Goal: Communication & Community: Participate in discussion

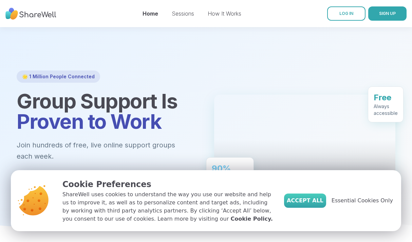
click at [318, 201] on span "Accept All" at bounding box center [305, 201] width 37 height 8
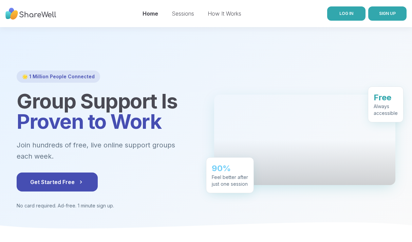
click at [342, 14] on span "LOG IN" at bounding box center [347, 13] width 14 height 5
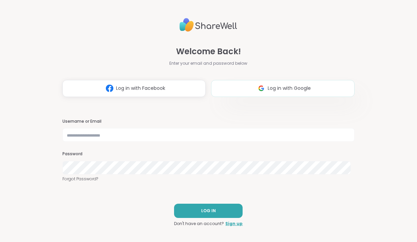
click at [257, 88] on img at bounding box center [261, 88] width 13 height 13
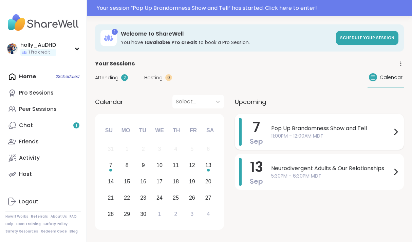
click at [274, 135] on span "11:00PM - 12:00AM MDT" at bounding box center [331, 136] width 121 height 7
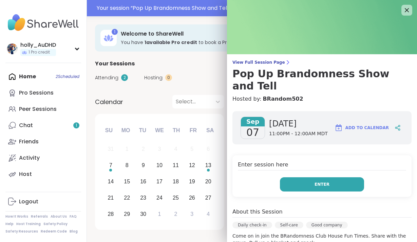
click at [294, 178] on button "Enter" at bounding box center [322, 185] width 84 height 14
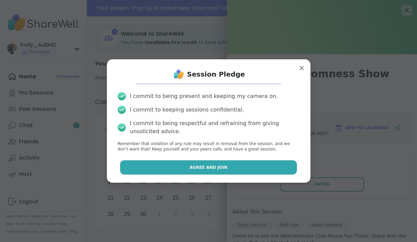
click at [241, 170] on button "Agree and Join" at bounding box center [208, 168] width 177 height 14
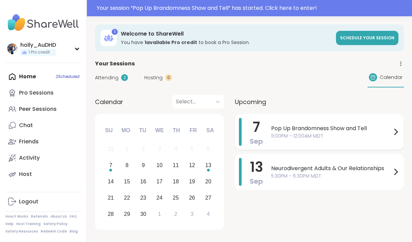
click at [274, 134] on span "11:00PM - 12:00AM MDT" at bounding box center [331, 136] width 121 height 7
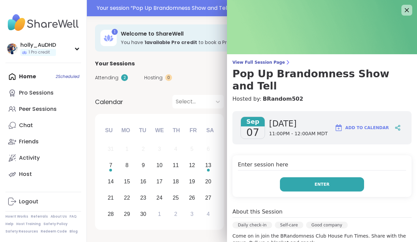
click at [300, 178] on button "Enter" at bounding box center [322, 185] width 84 height 14
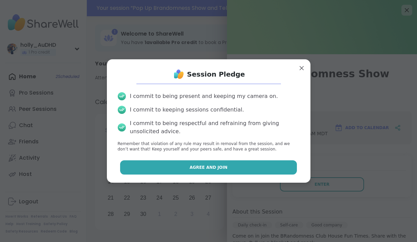
click at [214, 166] on span "Agree and Join" at bounding box center [209, 168] width 38 height 6
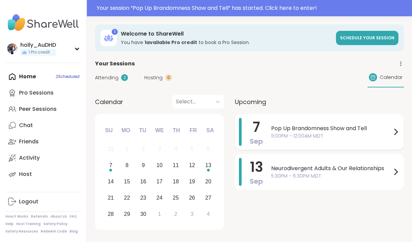
click at [296, 129] on span "Pop Up Brandomness Show and Tell" at bounding box center [331, 129] width 121 height 8
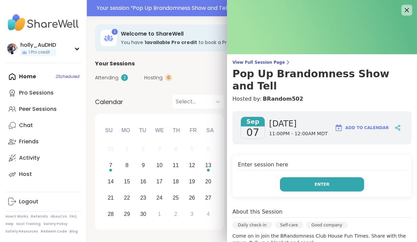
click at [305, 178] on button "Enter" at bounding box center [322, 185] width 84 height 14
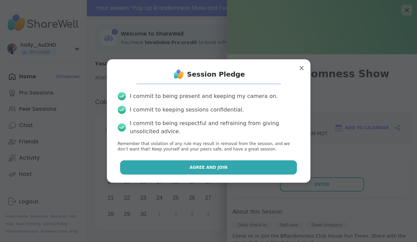
click at [203, 168] on span "Agree and Join" at bounding box center [209, 168] width 38 height 6
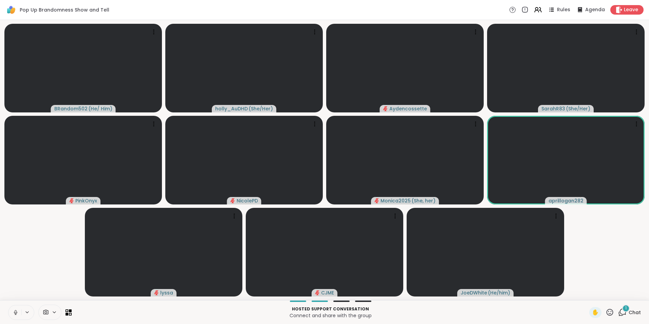
click at [417, 242] on span "1" at bounding box center [625, 308] width 1 height 6
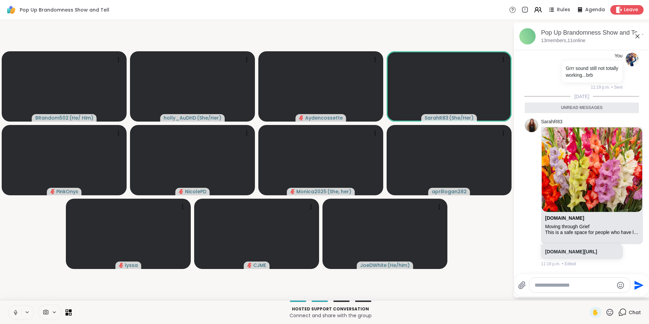
scroll to position [1915, 0]
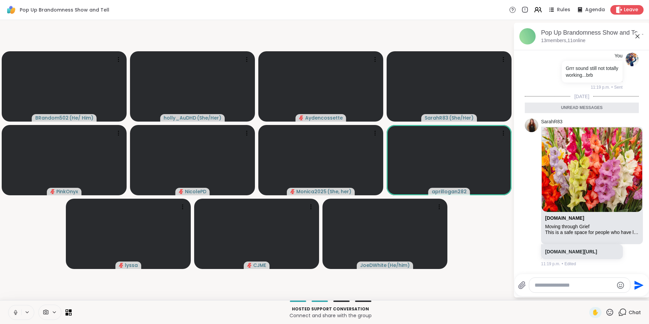
click at [16, 242] on icon at bounding box center [15, 313] width 0 height 1
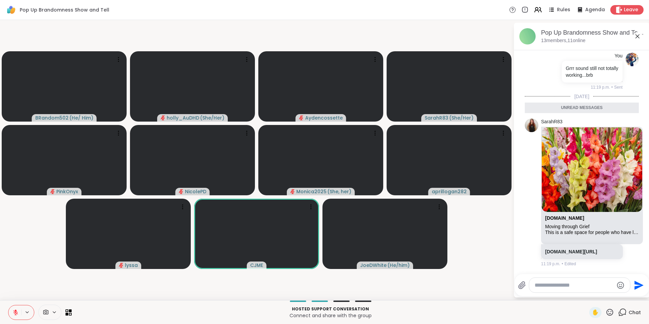
click at [417, 242] on div at bounding box center [579, 285] width 101 height 15
click at [417, 242] on textarea "Type your message" at bounding box center [574, 285] width 79 height 7
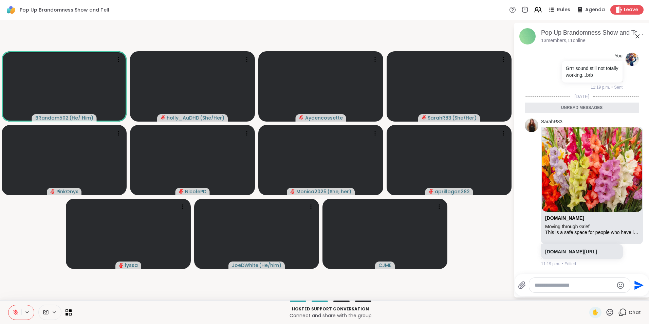
click at [417, 242] on textarea "Type your message" at bounding box center [574, 285] width 79 height 7
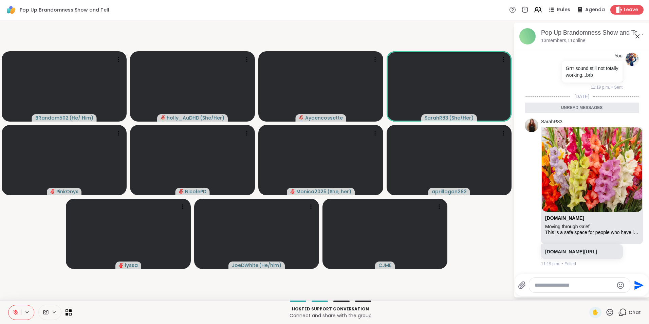
click at [14, 242] on icon at bounding box center [15, 312] width 5 height 5
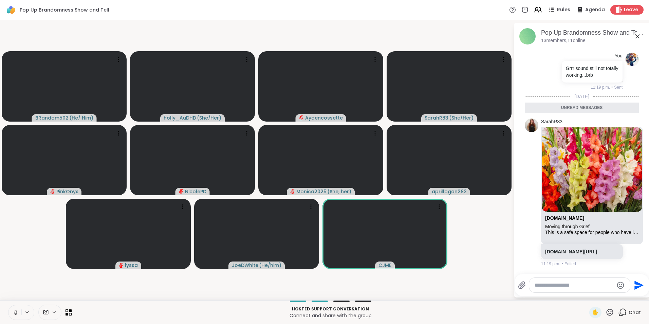
click at [14, 242] on icon at bounding box center [16, 312] width 6 height 6
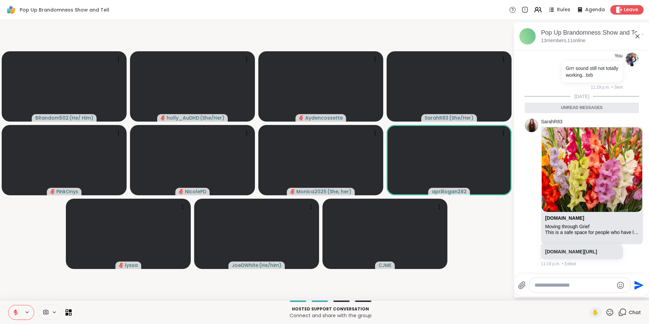
click at [417, 242] on textarea "Type your message" at bounding box center [574, 285] width 79 height 7
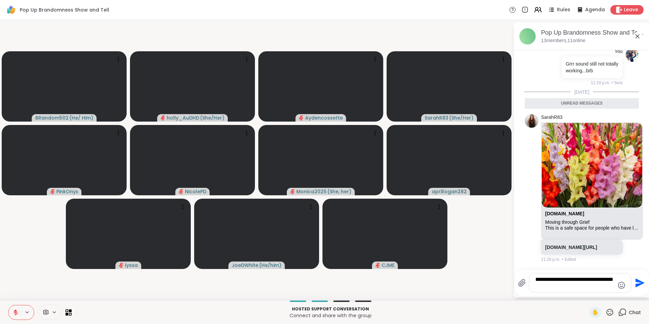
type textarea "**********"
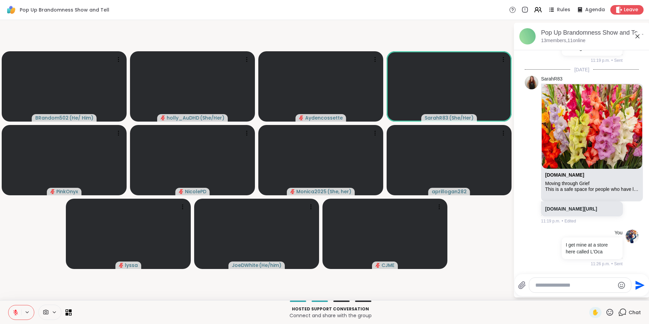
scroll to position [2195, 0]
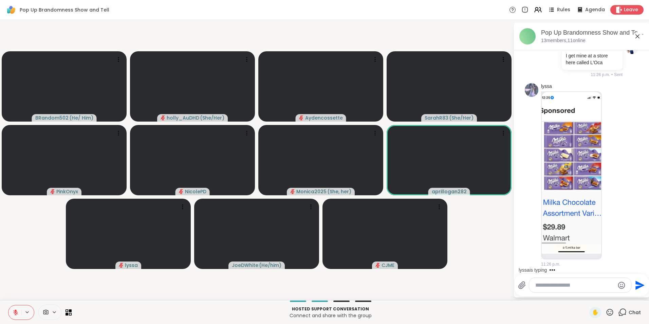
click at [417, 242] on textarea "Type your message" at bounding box center [574, 285] width 79 height 7
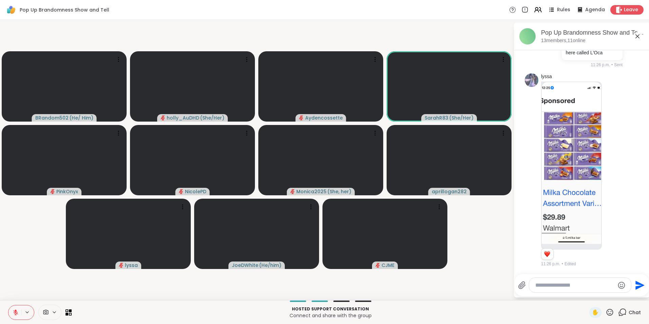
scroll to position [2205, 0]
type textarea "**********"
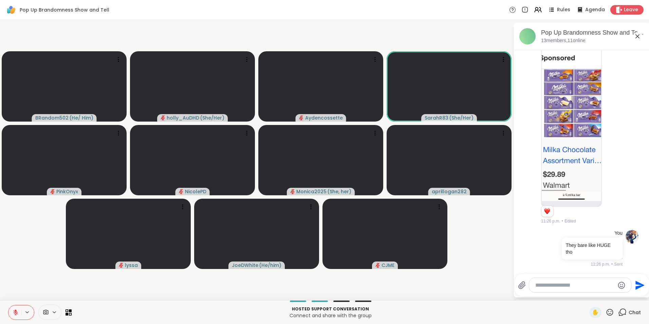
scroll to position [2248, 0]
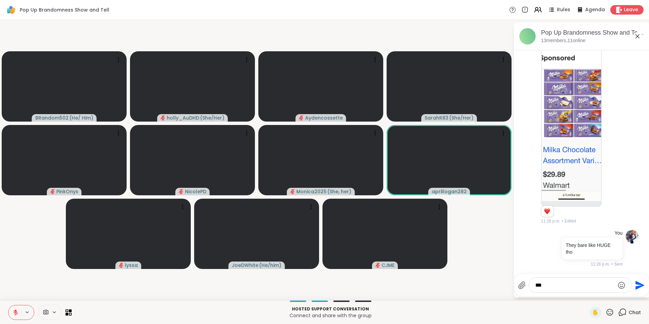
type textarea "****"
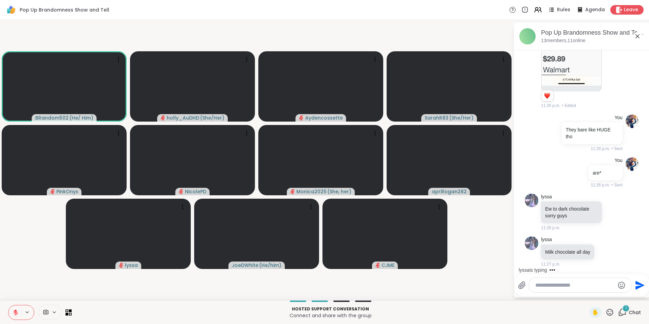
scroll to position [2363, 0]
click at [17, 242] on icon at bounding box center [15, 312] width 5 height 5
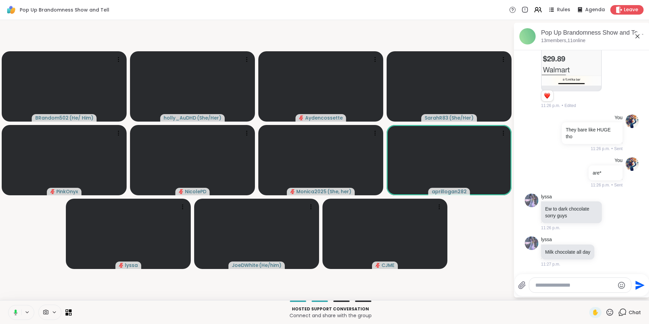
click at [16, 242] on icon at bounding box center [16, 312] width 4 height 6
click at [21, 242] on button at bounding box center [14, 312] width 13 height 14
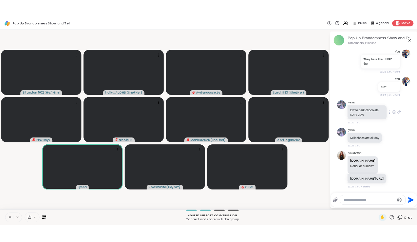
scroll to position [2440, 0]
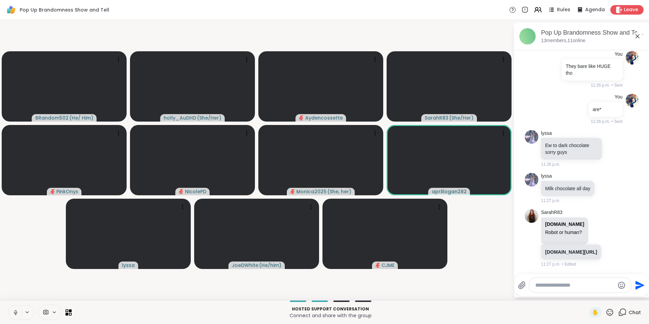
click at [15, 242] on icon at bounding box center [16, 312] width 6 height 6
click at [417, 28] on video-player-container "BRandom502 ( He/ Him ) holly_AuDHD ( She/Her ) Aydencossette SarahR83 ( She/Her…" at bounding box center [256, 160] width 505 height 275
click at [27, 239] on video-player-container "BRandom502 ( He/ Him ) holly_AuDHD ( She/Her ) Aydencossette SarahR83 ( She/Her…" at bounding box center [256, 160] width 505 height 275
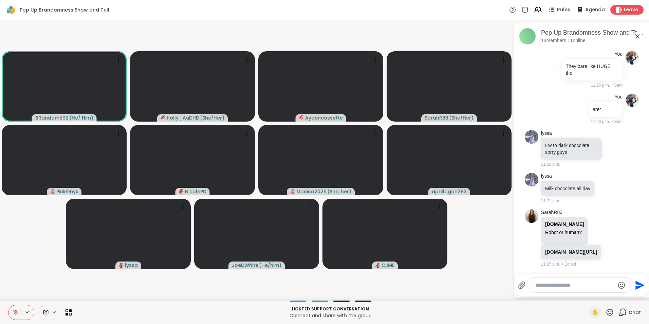
click at [417, 242] on textarea "Type your message" at bounding box center [574, 285] width 79 height 7
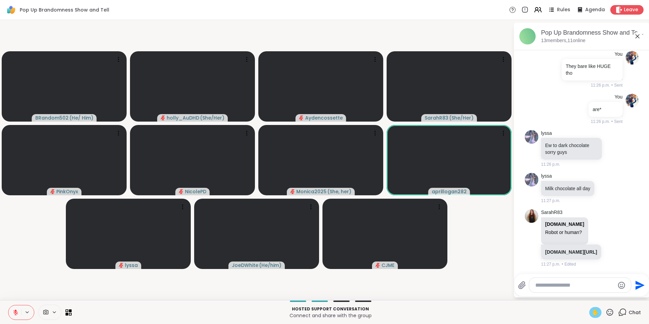
click at [417, 242] on span "✋" at bounding box center [595, 312] width 7 height 8
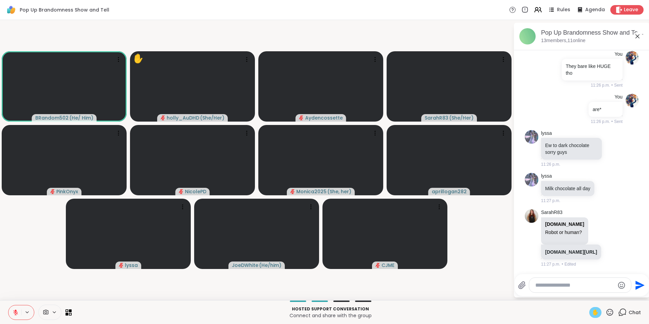
click at [17, 242] on icon at bounding box center [16, 312] width 6 height 6
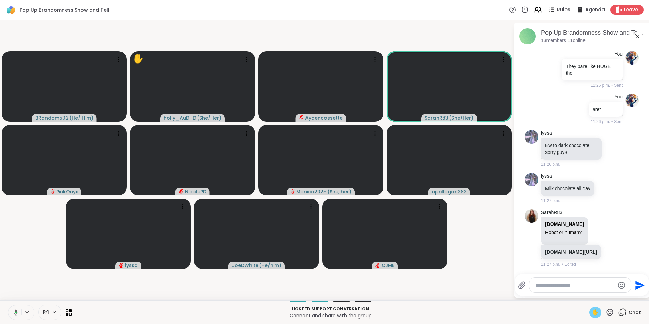
click at [417, 242] on span "✋" at bounding box center [595, 312] width 7 height 8
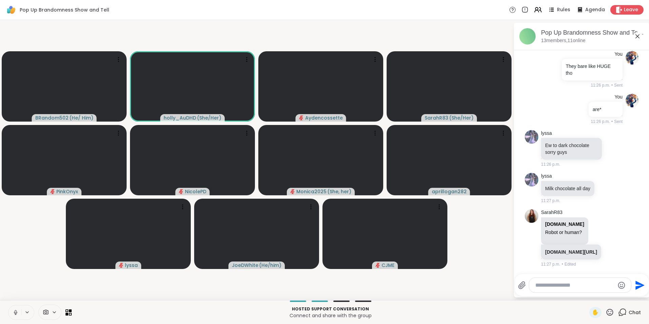
click at [13, 242] on icon at bounding box center [16, 312] width 6 height 6
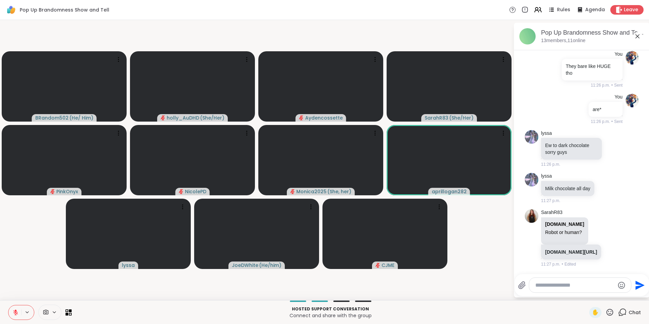
click at [21, 242] on div at bounding box center [21, 312] width 26 height 15
click at [15, 242] on icon at bounding box center [16, 312] width 6 height 6
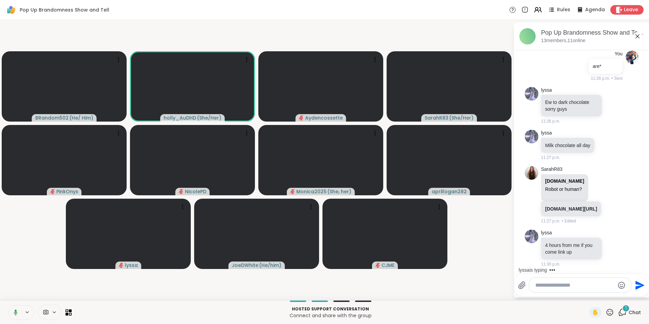
scroll to position [2483, 0]
click at [14, 242] on icon at bounding box center [16, 312] width 6 height 6
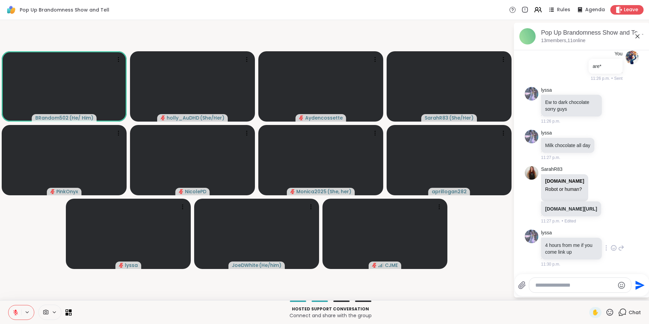
click at [417, 242] on icon at bounding box center [614, 249] width 2 height 1
click at [417, 238] on div "Select Reaction: Heart" at bounding box center [614, 237] width 6 height 6
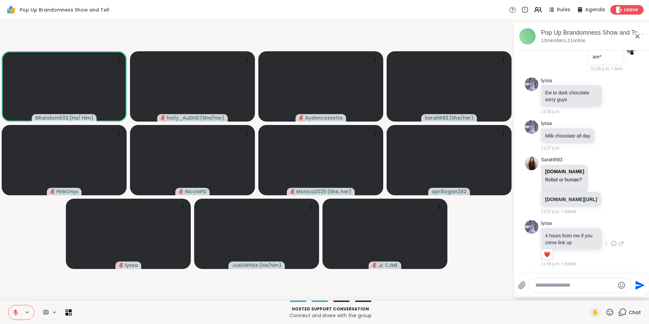
scroll to position [2493, 0]
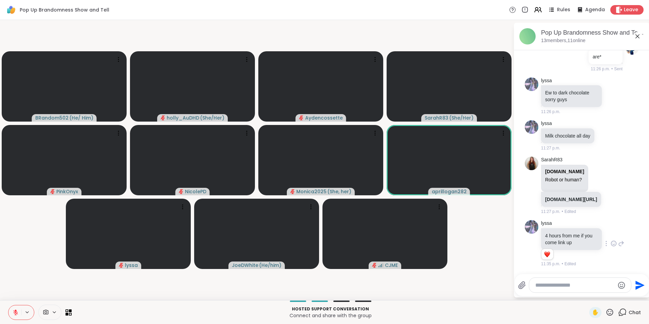
click at [13, 242] on icon at bounding box center [16, 312] width 6 height 6
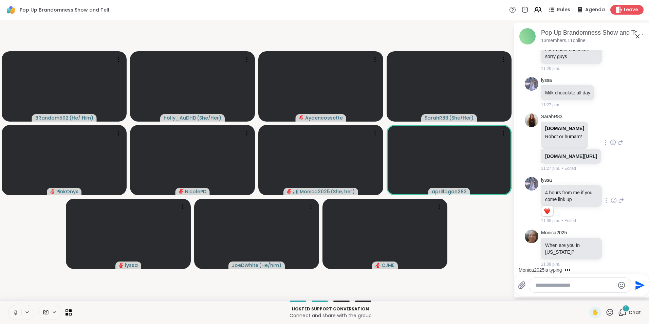
scroll to position [2536, 0]
click at [417, 242] on icon at bounding box center [610, 312] width 8 height 8
click at [417, 242] on span "❤️" at bounding box center [590, 294] width 7 height 8
click at [14, 242] on icon at bounding box center [16, 312] width 6 height 6
click at [417, 242] on icon at bounding box center [614, 248] width 6 height 7
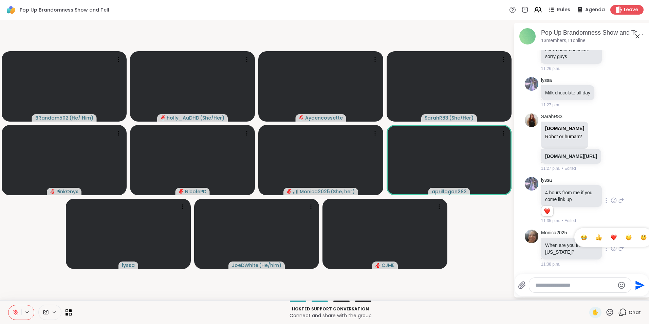
click at [417, 236] on div "Select Reaction: Heart" at bounding box center [614, 237] width 6 height 6
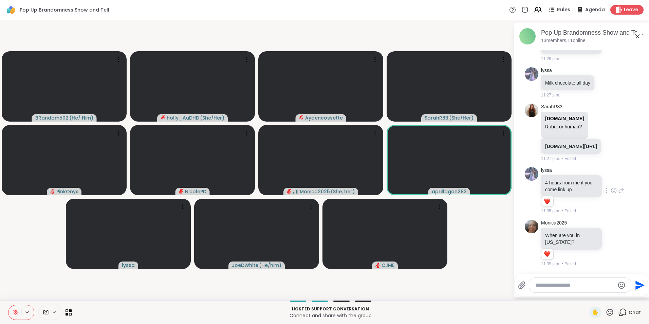
click at [417, 242] on textarea "Type your message" at bounding box center [574, 285] width 79 height 7
click at [417, 242] on video-player-container "BRandom502 ( He/ Him ) holly_AuDHD ( She/Her ) Aydencossette SarahR83 ( She/Her…" at bounding box center [256, 160] width 505 height 275
click at [417, 242] on textarea "Type your message" at bounding box center [574, 285] width 79 height 7
type textarea "*********"
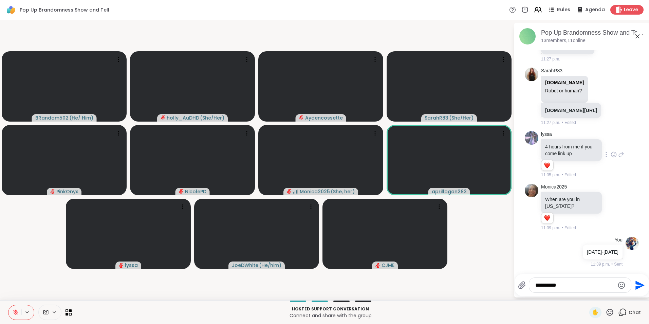
type textarea "**********"
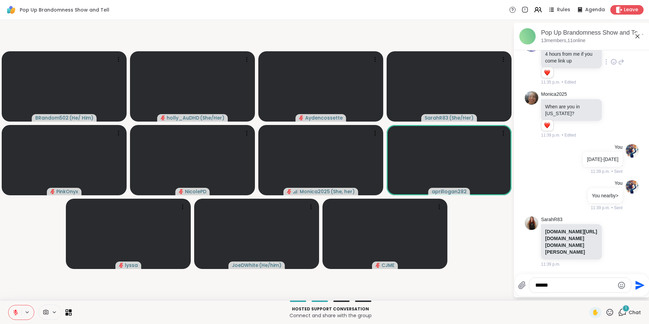
scroll to position [2831, 0]
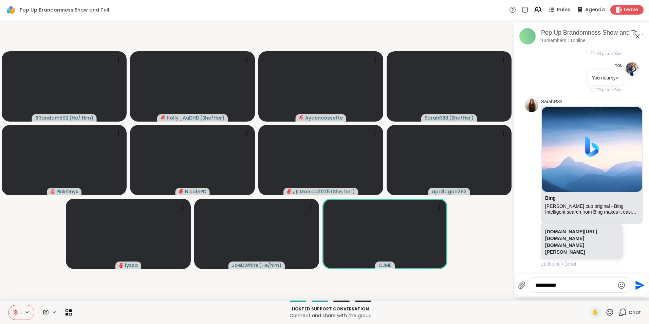
type textarea "**********"
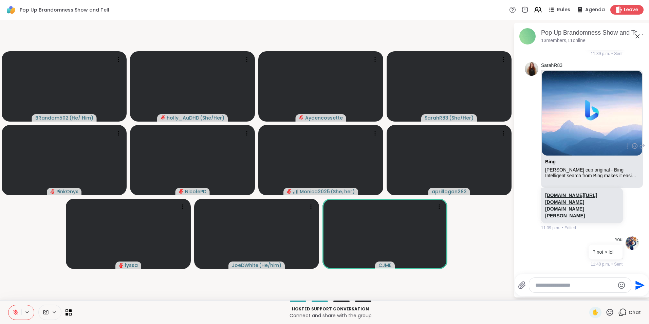
scroll to position [2862, 0]
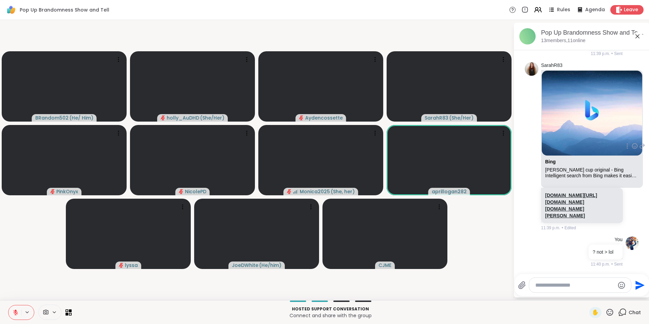
click at [417, 193] on link "bing.com/images/search?view=detailV2&ccid=hkscXcgd&id=94C3D661F6EBCB81E2A14755F…" at bounding box center [571, 206] width 52 height 26
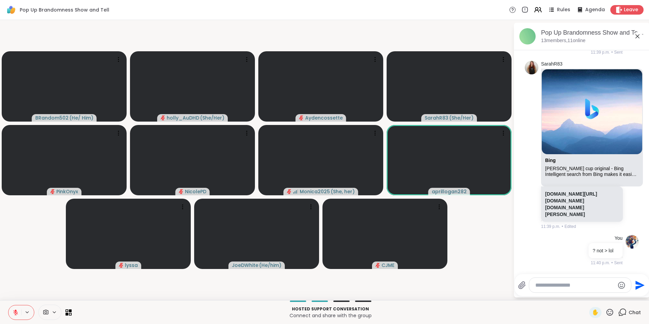
click at [417, 242] on textarea "Type your message" at bounding box center [574, 285] width 79 height 7
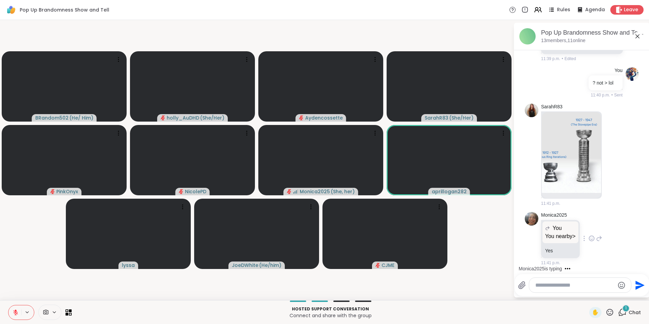
scroll to position [3098, 0]
click at [417, 238] on icon at bounding box center [592, 238] width 6 height 7
click at [417, 226] on div "Select Reaction: Heart" at bounding box center [592, 227] width 6 height 6
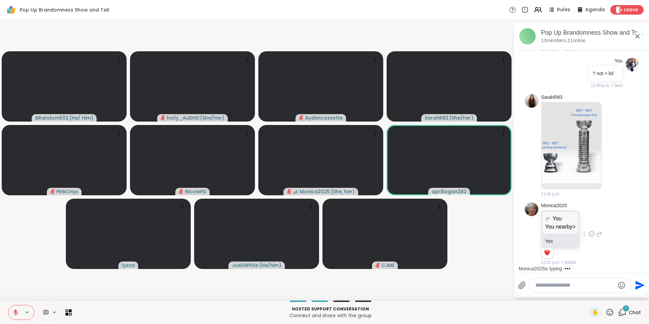
click at [417, 242] on textarea "Type your message" at bounding box center [574, 285] width 79 height 7
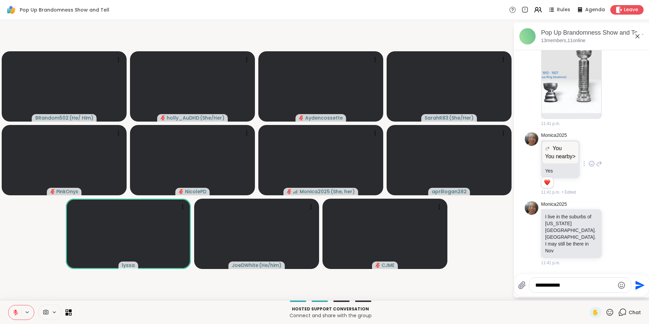
type textarea "**********"
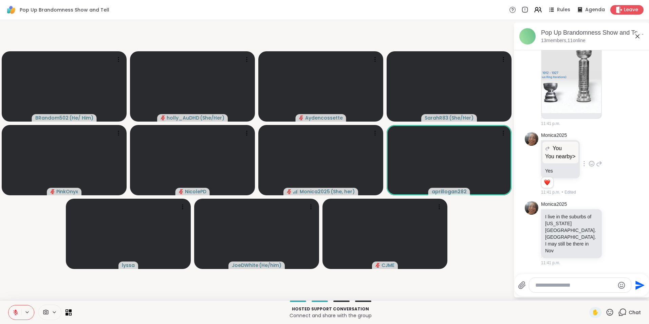
scroll to position [3200, 0]
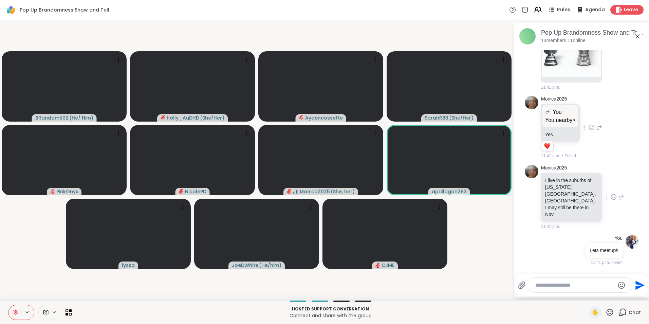
click at [417, 200] on icon at bounding box center [614, 197] width 6 height 7
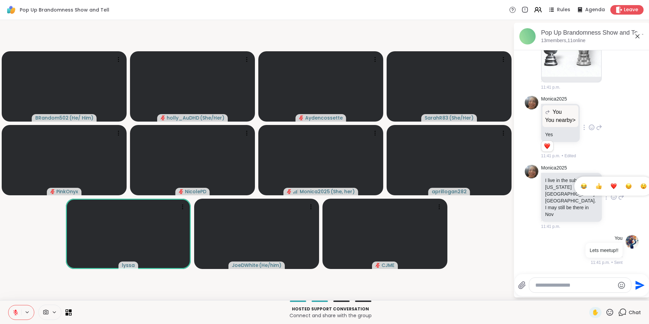
click at [417, 189] on div "Select Reaction: Heart" at bounding box center [614, 186] width 6 height 6
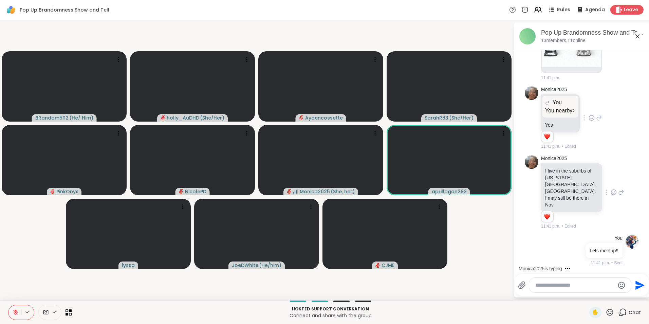
click at [417, 242] on textarea "Type your message" at bounding box center [574, 285] width 79 height 7
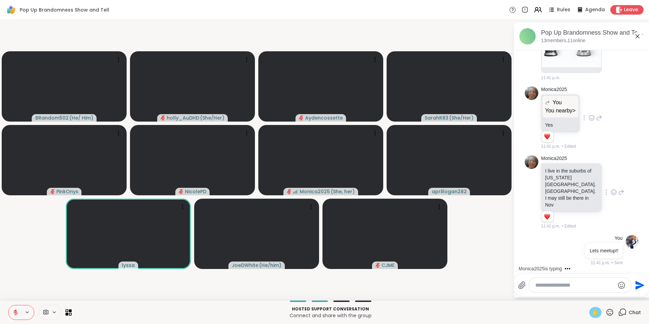
click at [417, 242] on span "✋" at bounding box center [595, 312] width 7 height 8
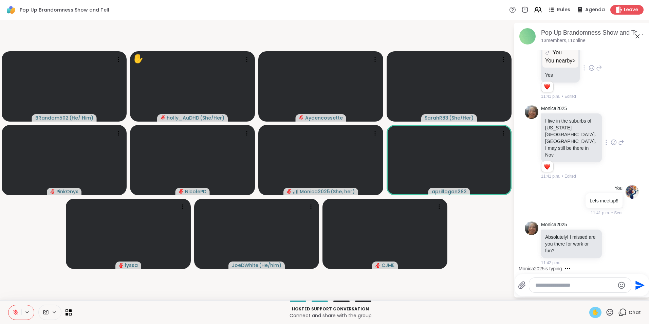
scroll to position [3260, 0]
click at [417, 242] on icon at bounding box center [614, 243] width 6 height 7
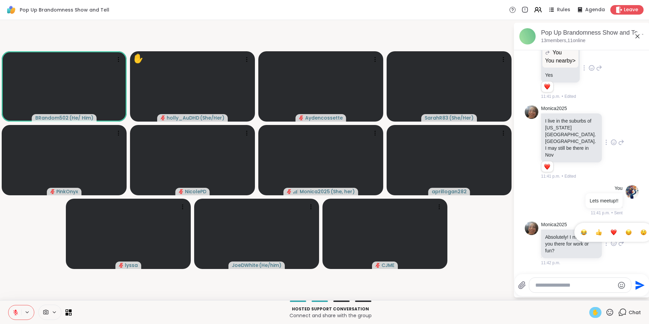
click at [417, 234] on div "Select Reaction: Heart" at bounding box center [614, 232] width 6 height 6
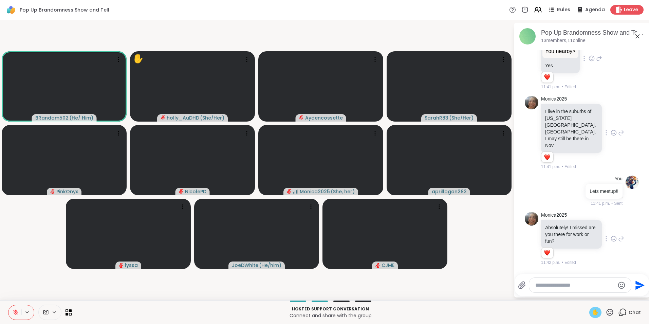
click at [417, 242] on textarea "Type your message" at bounding box center [574, 285] width 79 height 7
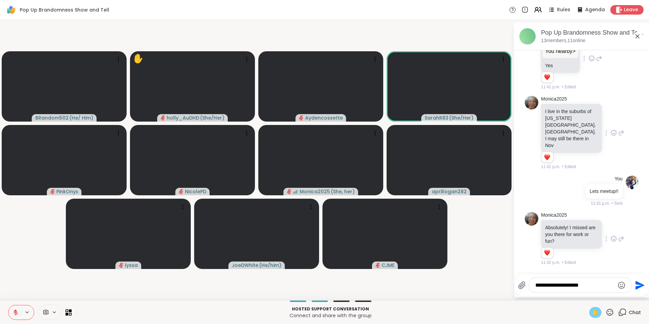
type textarea "**********"
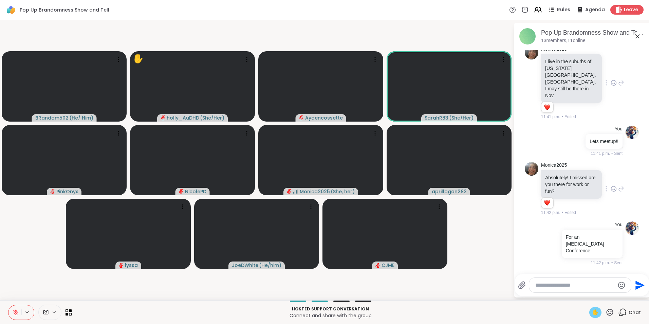
scroll to position [3313, 0]
click at [417, 242] on textarea "Type your message" at bounding box center [574, 285] width 79 height 7
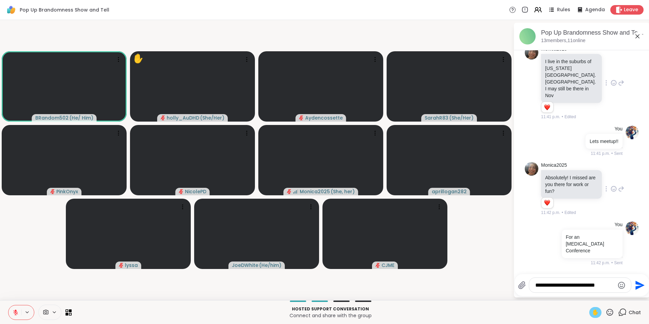
type textarea "**********"
click at [417, 242] on span "✋" at bounding box center [595, 312] width 7 height 8
click at [15, 242] on icon at bounding box center [16, 312] width 6 height 6
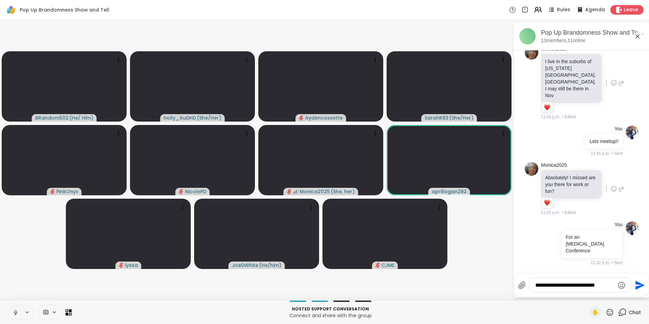
click at [417, 242] on textarea "**********" at bounding box center [574, 285] width 79 height 7
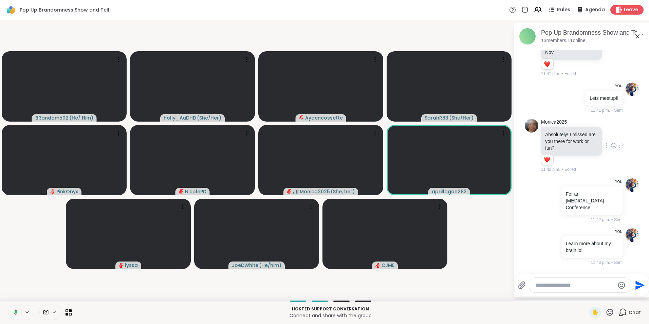
scroll to position [3356, 0]
drag, startPoint x: 18, startPoint y: 316, endPoint x: 22, endPoint y: 291, distance: 25.1
click at [18, 242] on button at bounding box center [14, 312] width 13 height 14
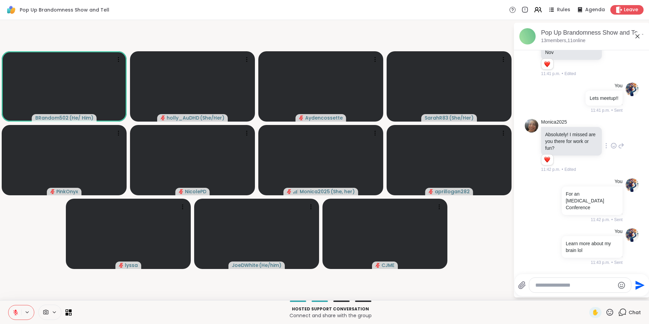
click at [417, 242] on textarea "Type your message" at bounding box center [574, 285] width 79 height 7
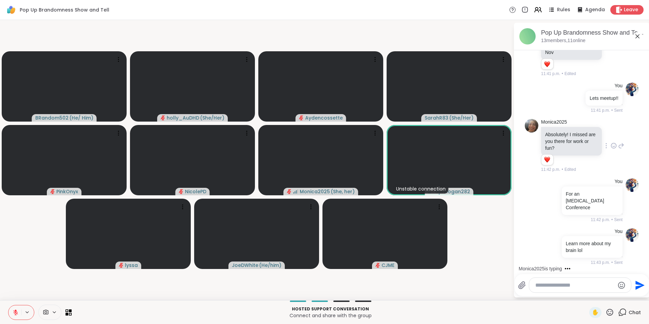
click at [15, 242] on icon at bounding box center [16, 312] width 6 height 6
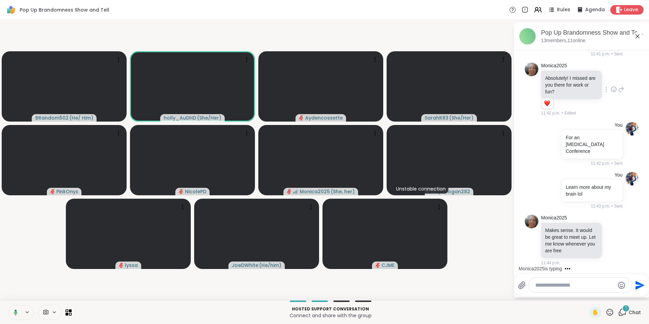
scroll to position [3419, 0]
click at [13, 242] on icon at bounding box center [15, 312] width 6 height 6
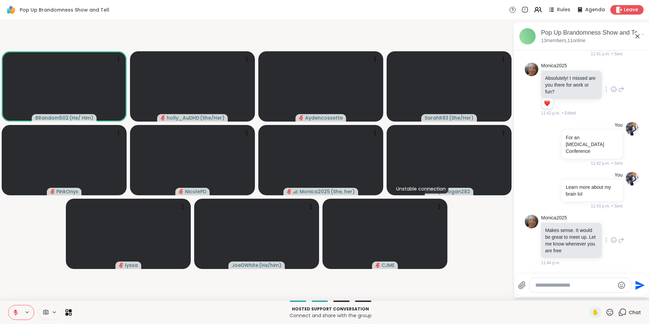
click at [417, 236] on icon at bounding box center [621, 240] width 6 height 8
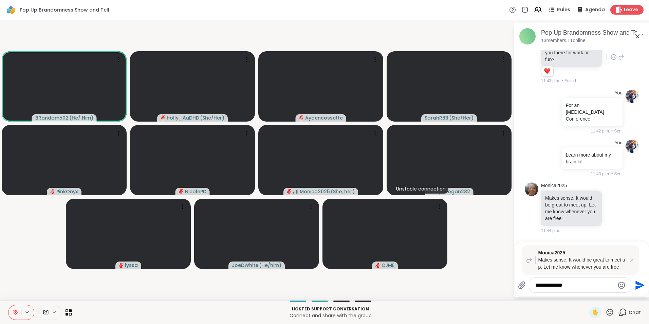
type textarea "**********"
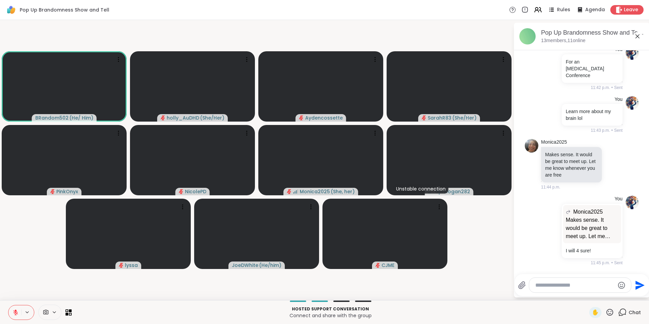
click at [417, 242] on textarea "Type your message" at bounding box center [574, 285] width 79 height 7
click at [21, 242] on video-player-container "BRandom502 ( He/ Him ) holly_AuDHD ( She/Her ) Aydencossette SarahR83 ( She/Her…" at bounding box center [256, 160] width 505 height 275
click at [417, 242] on span "✋" at bounding box center [595, 312] width 7 height 8
click at [17, 242] on icon at bounding box center [16, 312] width 6 height 6
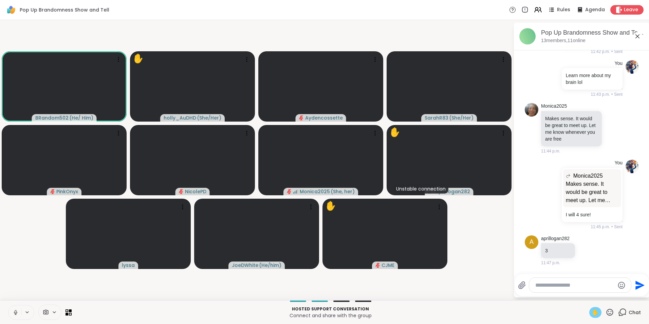
click at [13, 242] on button at bounding box center [14, 312] width 13 height 14
click at [417, 242] on span "✋" at bounding box center [595, 312] width 7 height 8
